Goal: Task Accomplishment & Management: Complete application form

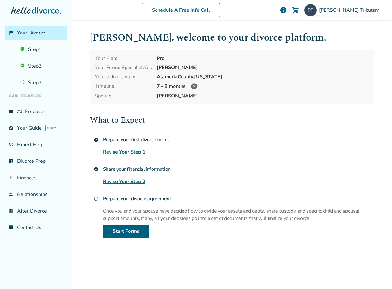
click at [196, 87] on icon at bounding box center [194, 86] width 6 height 6
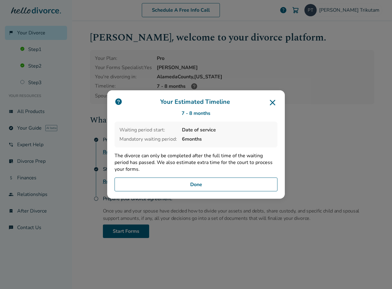
click at [198, 187] on button "Done" at bounding box center [196, 184] width 163 height 14
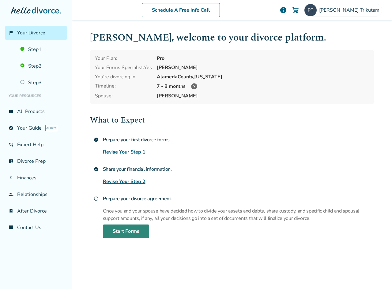
click at [110, 231] on link "Start Forms" at bounding box center [126, 230] width 46 height 13
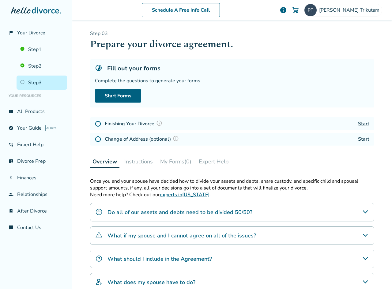
click at [135, 213] on h4 "Do all of our assets and debts need to be divided 50/50?" at bounding box center [180, 212] width 145 height 8
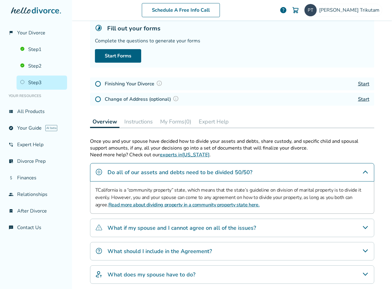
scroll to position [40, 0]
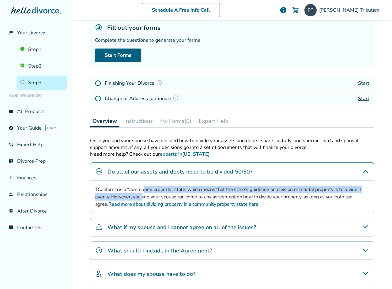
drag, startPoint x: 142, startPoint y: 197, endPoint x: 146, endPoint y: 190, distance: 8.0
click at [146, 190] on p "TCalifornia is a “community property” state, which means that the state’s guide…" at bounding box center [232, 196] width 274 height 22
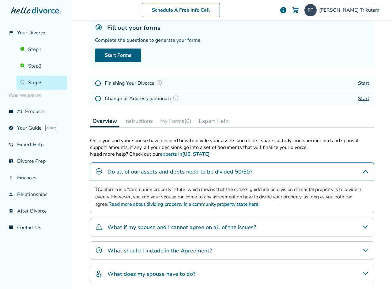
click at [146, 190] on p "TCalifornia is a “community property” state, which means that the state’s guide…" at bounding box center [232, 196] width 274 height 22
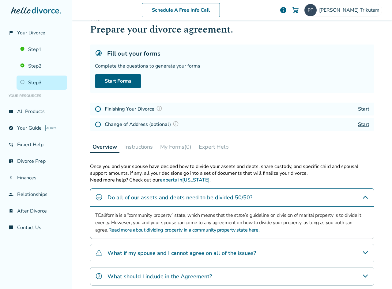
scroll to position [6, 0]
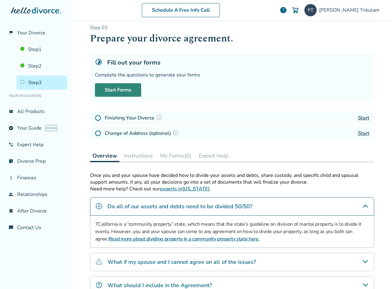
click at [122, 92] on link "Start Forms" at bounding box center [118, 89] width 46 height 13
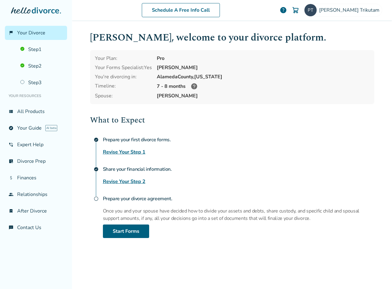
click at [120, 151] on link "Revise Your Step 1" at bounding box center [124, 151] width 43 height 7
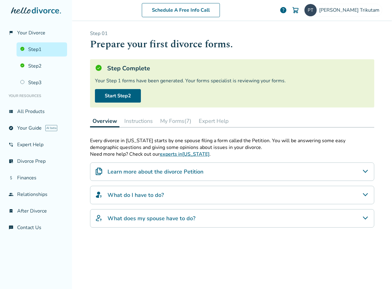
click at [179, 122] on button "My Forms (7)" at bounding box center [176, 121] width 36 height 12
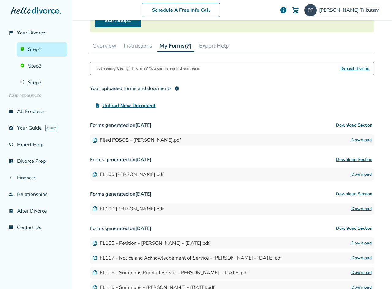
scroll to position [75, 0]
click at [363, 140] on link "Download" at bounding box center [362, 139] width 21 height 7
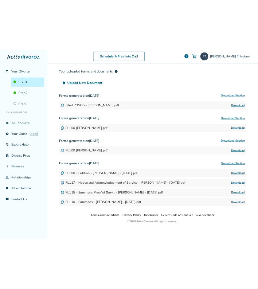
scroll to position [133, 0]
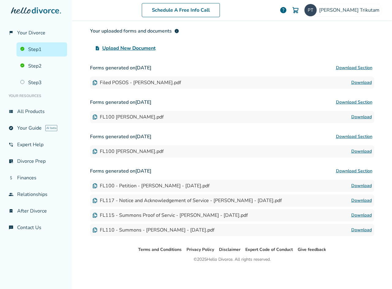
click at [360, 200] on link "Download" at bounding box center [362, 200] width 21 height 7
click at [357, 185] on link "Download" at bounding box center [362, 185] width 21 height 7
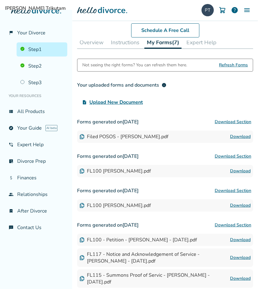
scroll to position [33, 0]
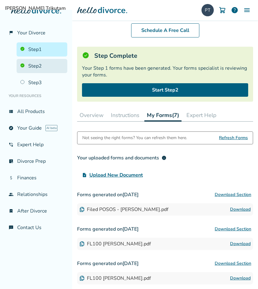
click at [43, 64] on link "Step 2" at bounding box center [42, 66] width 51 height 14
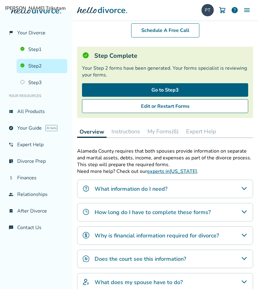
click at [159, 135] on button "My Forms (6)" at bounding box center [163, 131] width 36 height 12
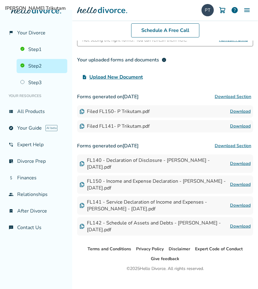
scroll to position [146, 0]
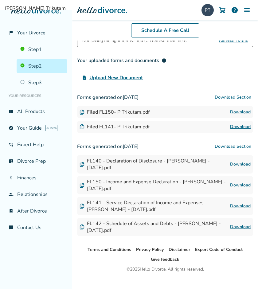
click at [236, 227] on link "Download" at bounding box center [240, 226] width 21 height 7
